Goal: Information Seeking & Learning: Learn about a topic

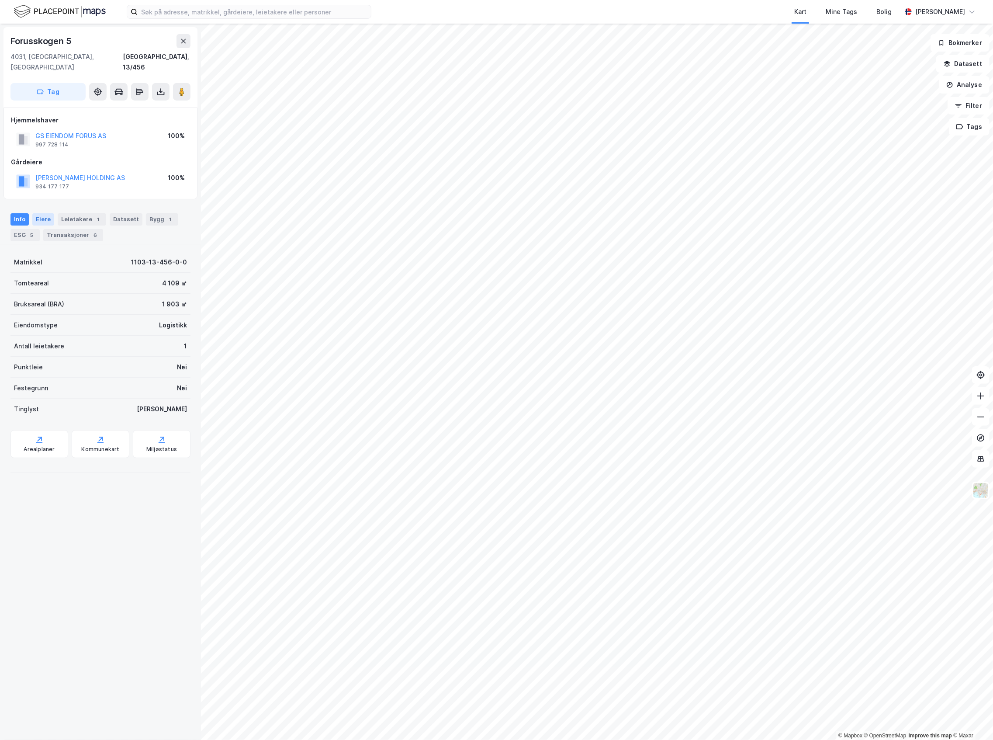
click at [47, 213] on div "Eiere" at bounding box center [43, 219] width 22 height 12
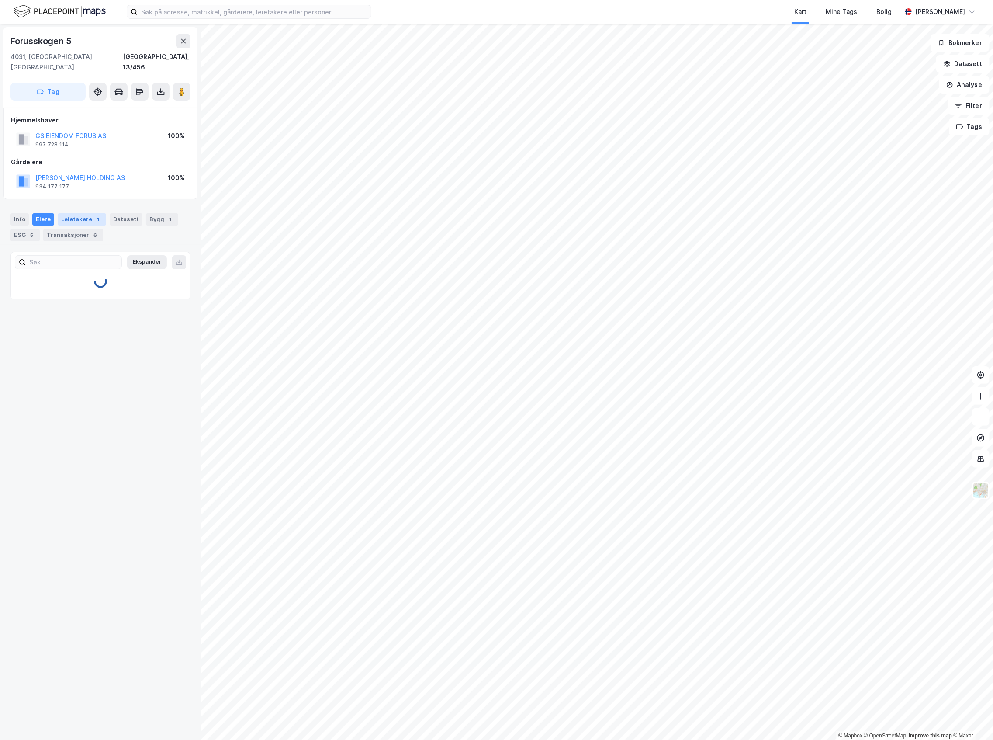
click at [90, 213] on div "Leietakere 1" at bounding box center [82, 219] width 48 height 12
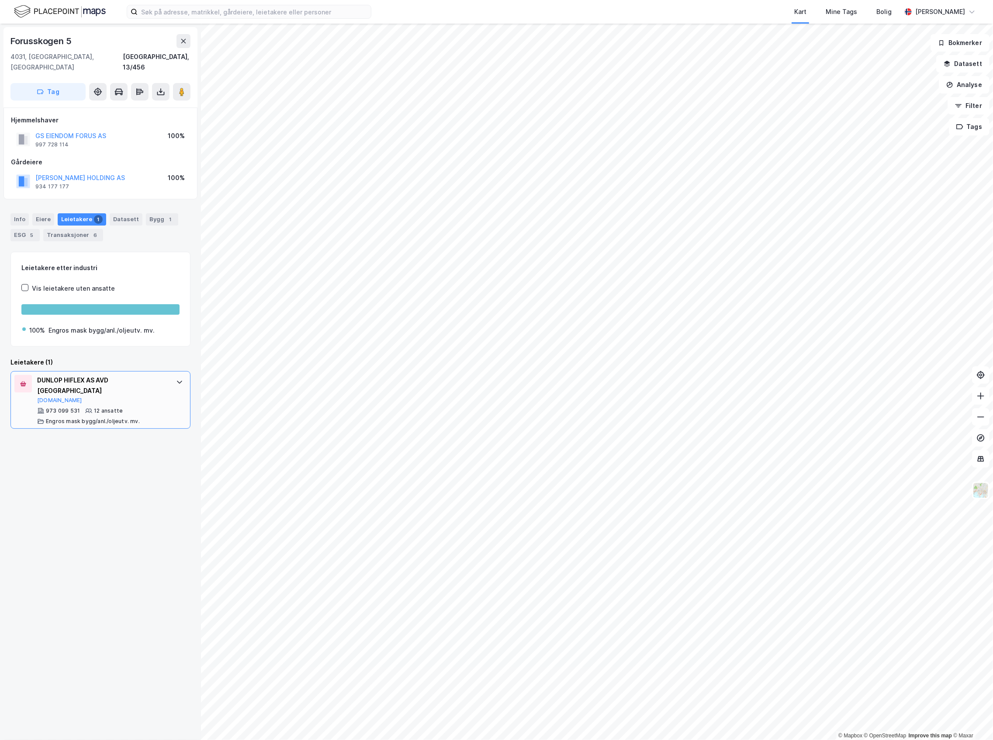
click at [93, 375] on div "DUNLOP HIFLEX AS AVD [GEOGRAPHIC_DATA]" at bounding box center [102, 385] width 130 height 21
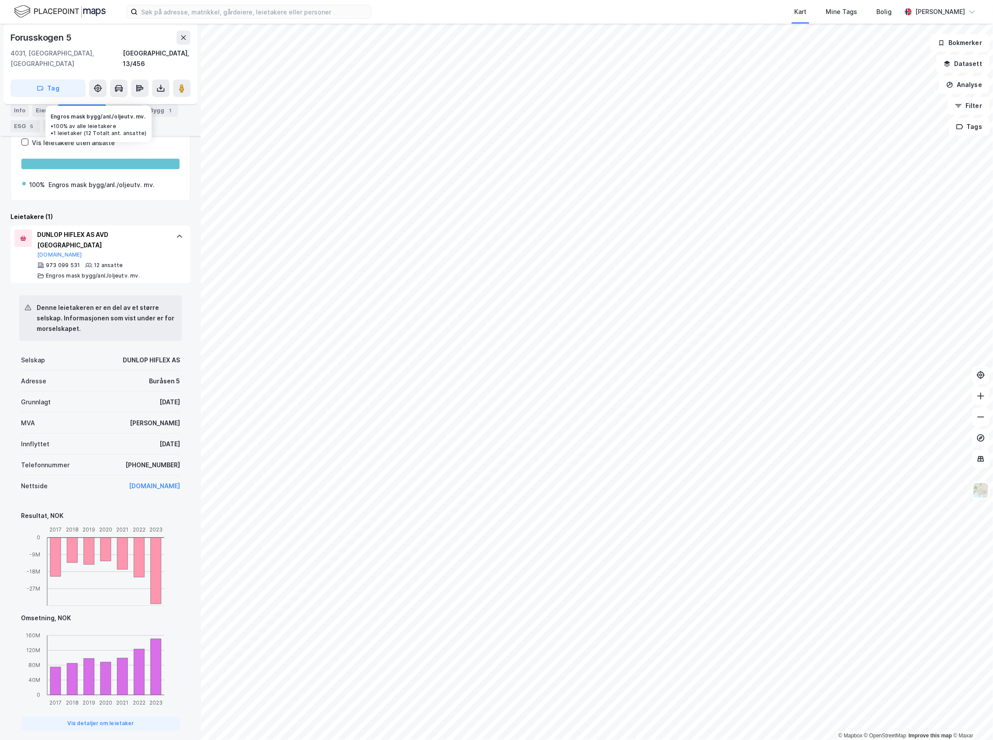
scroll to position [148, 0]
